Goal: Find specific page/section: Find specific page/section

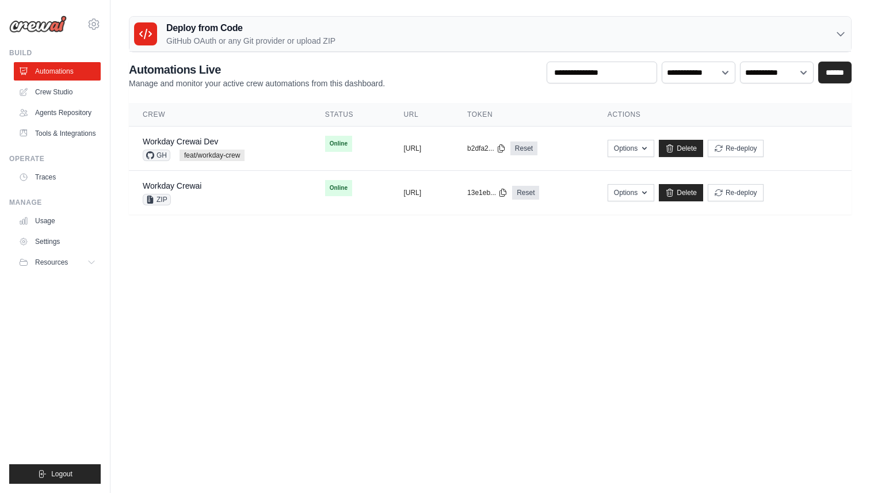
click at [843, 17] on div "Deploy from Code GitHub OAuth or any Git provider or upload ZIP" at bounding box center [491, 34] width 722 height 35
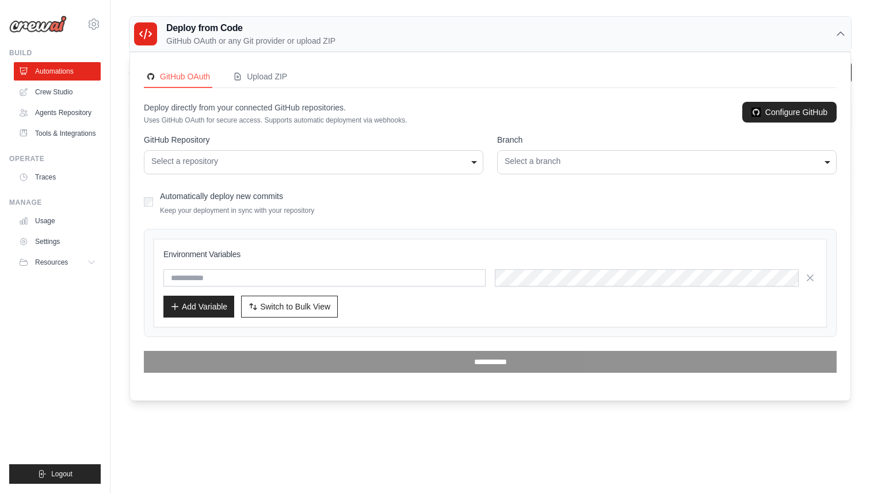
click at [843, 27] on div "Deploy from Code GitHub OAuth or any Git provider or upload ZIP" at bounding box center [491, 34] width 722 height 35
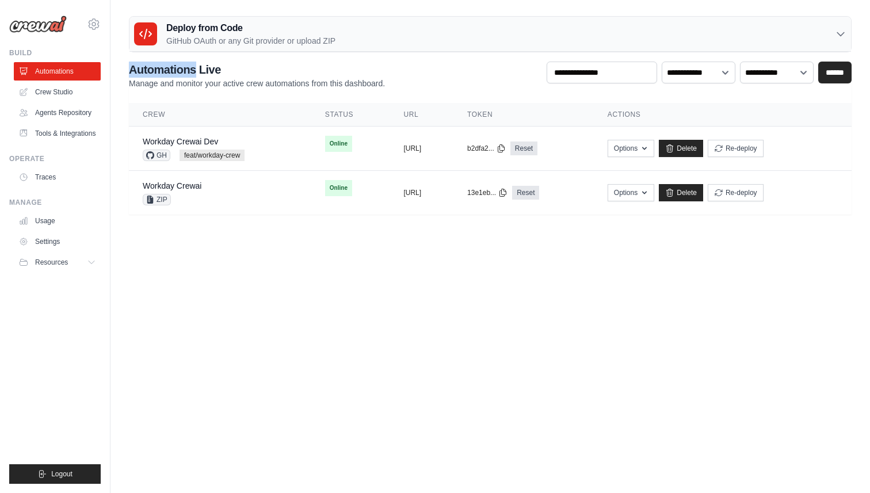
click at [843, 27] on div "Deploy from Code GitHub OAuth or any Git provider or upload ZIP" at bounding box center [491, 34] width 722 height 35
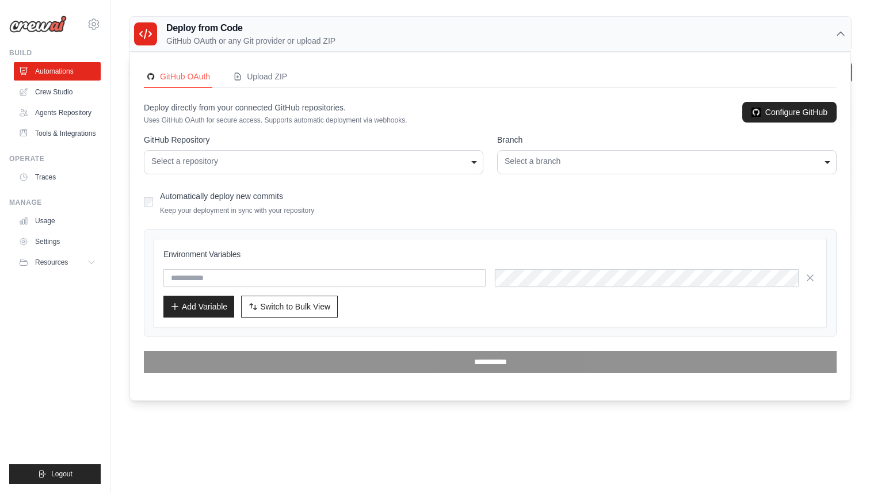
click at [843, 27] on div "Deploy from Code GitHub OAuth or any Git provider or upload ZIP" at bounding box center [491, 34] width 722 height 35
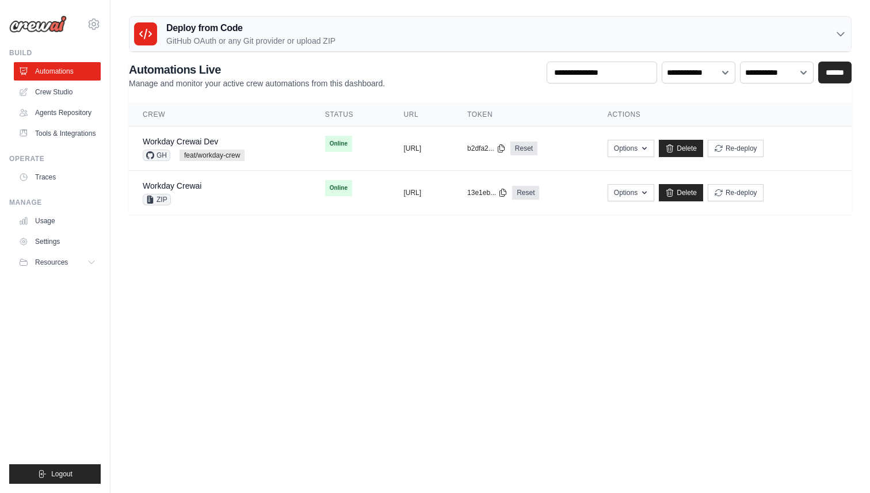
click at [53, 25] on img at bounding box center [38, 24] width 58 height 17
click at [105, 25] on div "[PERSON_NAME][EMAIL_ADDRESS][DOMAIN_NAME] AB InBev - GHQ Jet Skis Training - [G…" at bounding box center [55, 246] width 111 height 493
click at [83, 25] on div "[PERSON_NAME][EMAIL_ADDRESS][DOMAIN_NAME] AB InBev - GHQ Jet Skis Training - [G…" at bounding box center [55, 18] width 92 height 37
click at [95, 25] on icon at bounding box center [93, 23] width 3 height 3
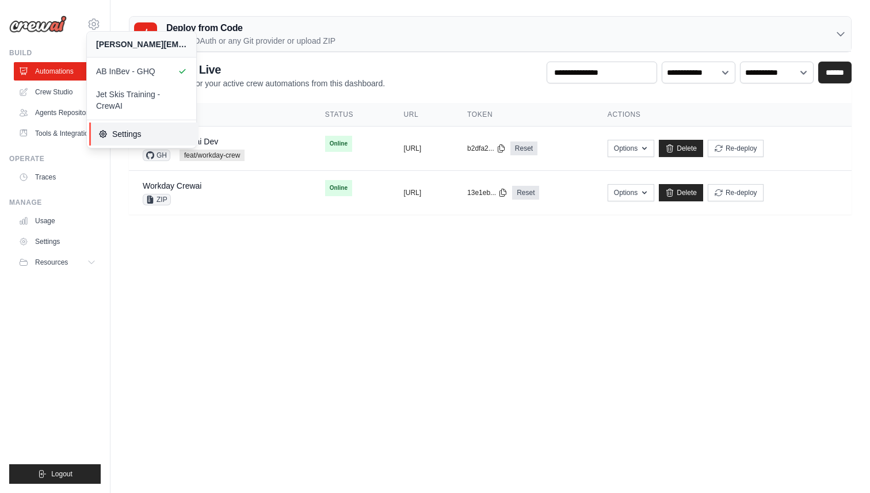
click at [138, 135] on span "Settings" at bounding box center [143, 134] width 91 height 12
click at [144, 104] on span "Jet Skis Training - CrewAI" at bounding box center [142, 100] width 91 height 23
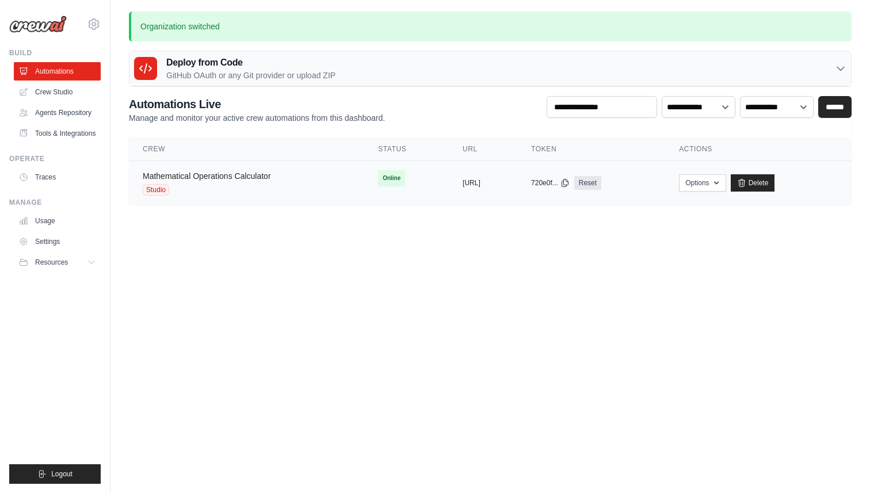
click at [193, 179] on link "Mathematical Operations Calculator" at bounding box center [207, 176] width 128 height 9
